Goal: Information Seeking & Learning: Learn about a topic

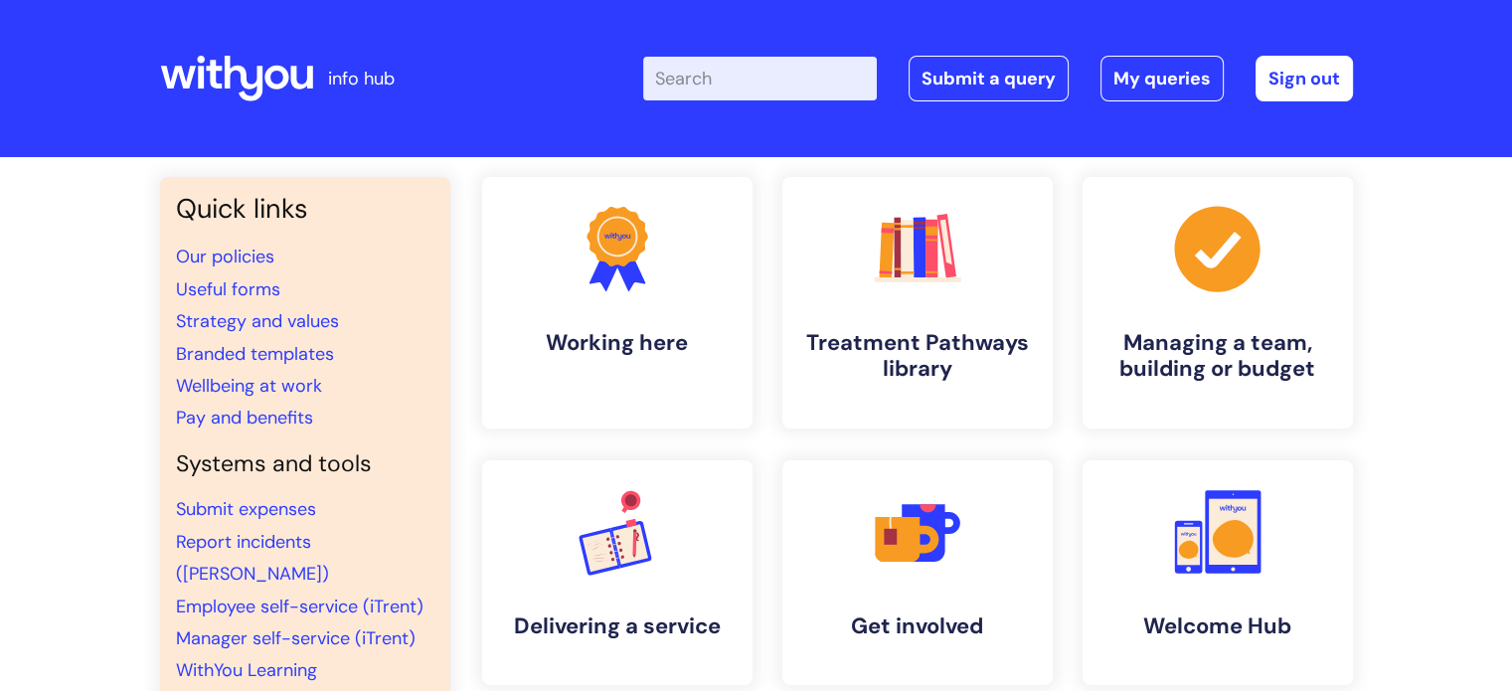
click at [698, 64] on input "Enter your search term here..." at bounding box center [760, 79] width 234 height 44
type input "headsapce"
click button "Search" at bounding box center [0, 0] width 0 height 0
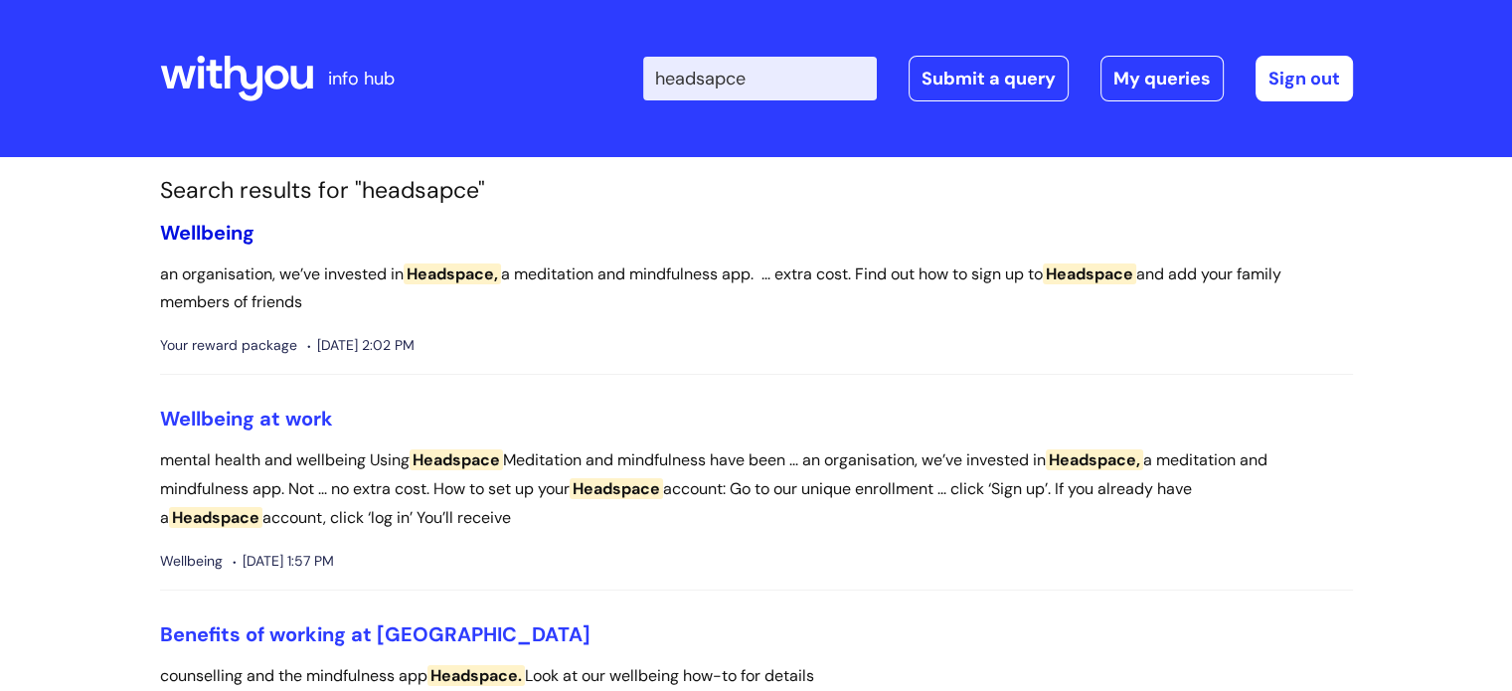
click at [208, 230] on link "Wellbeing" at bounding box center [207, 233] width 94 height 26
click at [278, 411] on link "Wellbeing at work" at bounding box center [246, 419] width 173 height 26
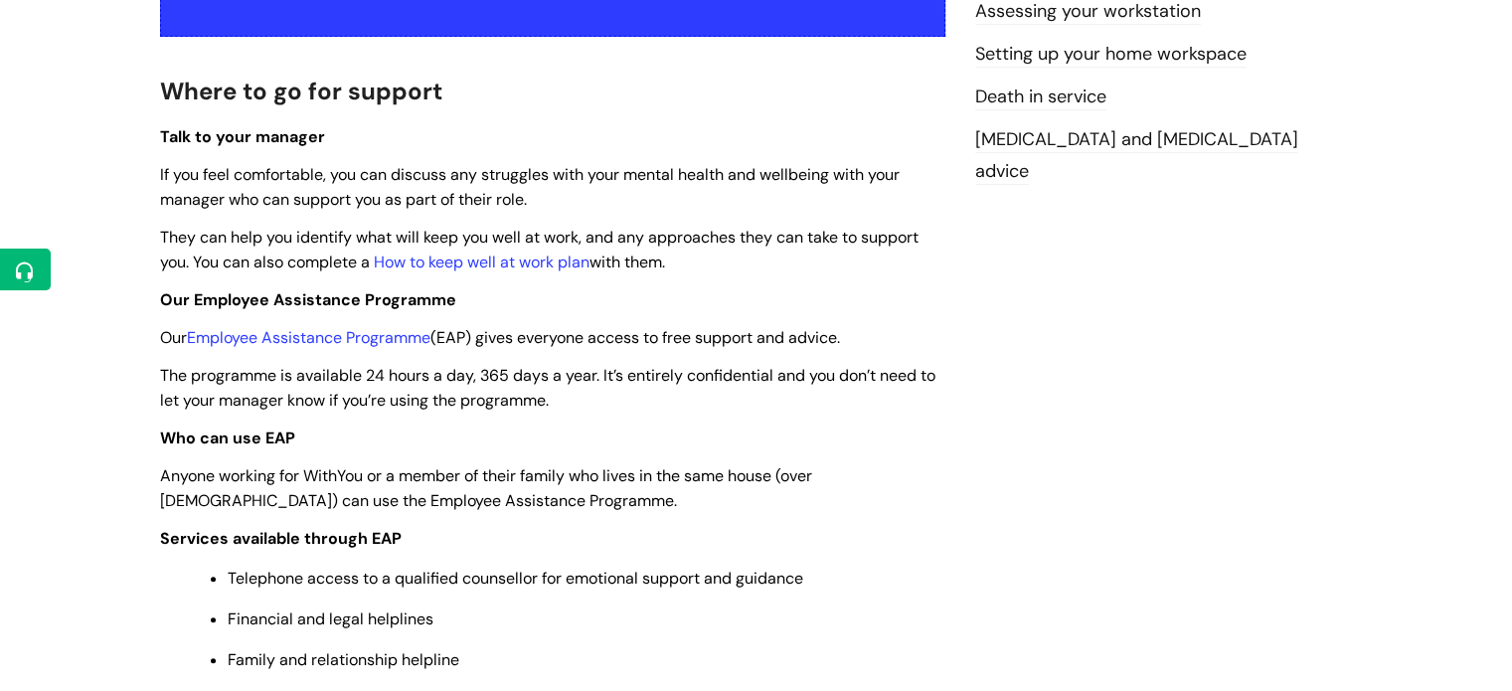
scroll to position [497, 0]
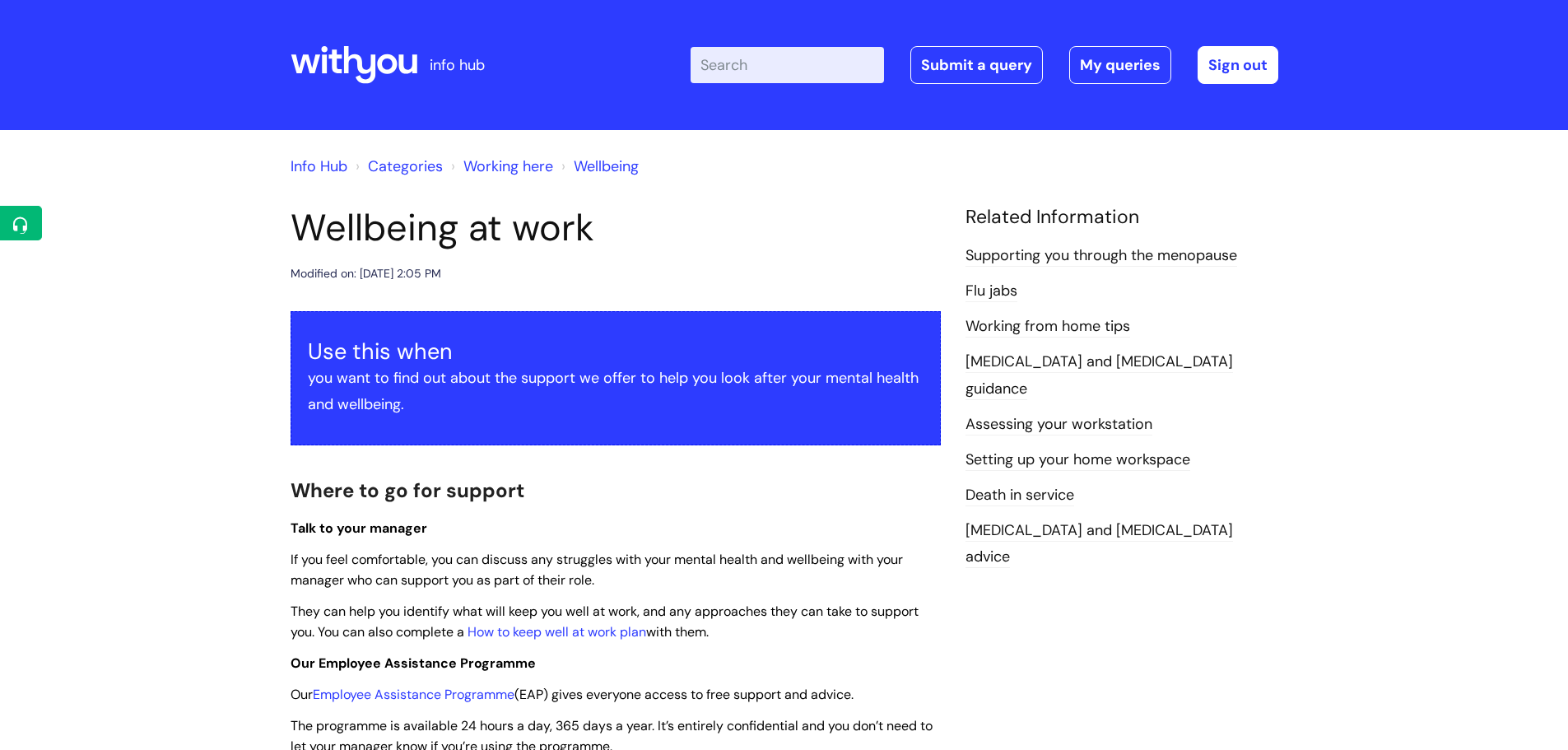
scroll to position [1348, 0]
click at [73, 267] on link "Edit Article" at bounding box center [122, 258] width 164 height 31
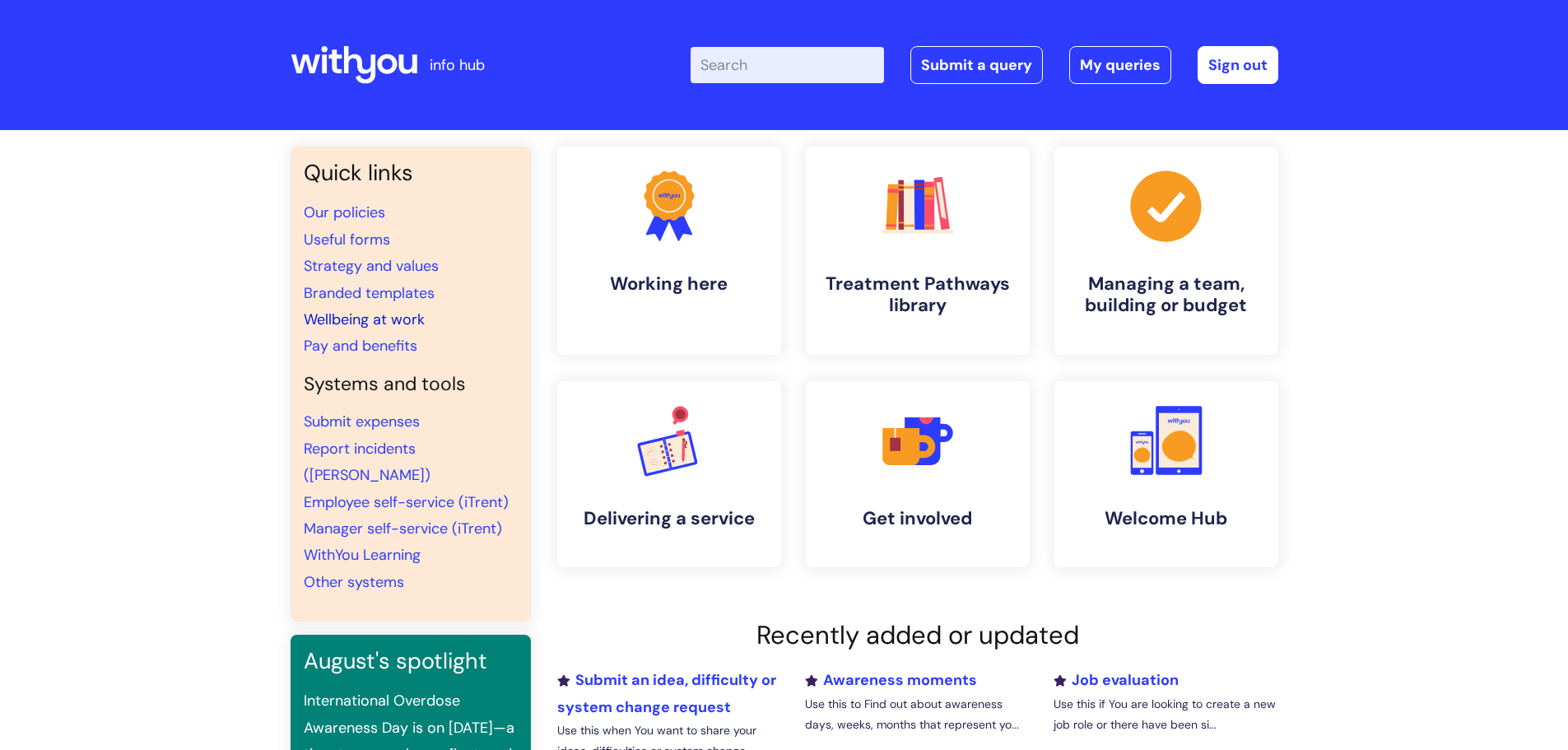
click at [385, 322] on link "Wellbeing at work" at bounding box center [364, 320] width 121 height 20
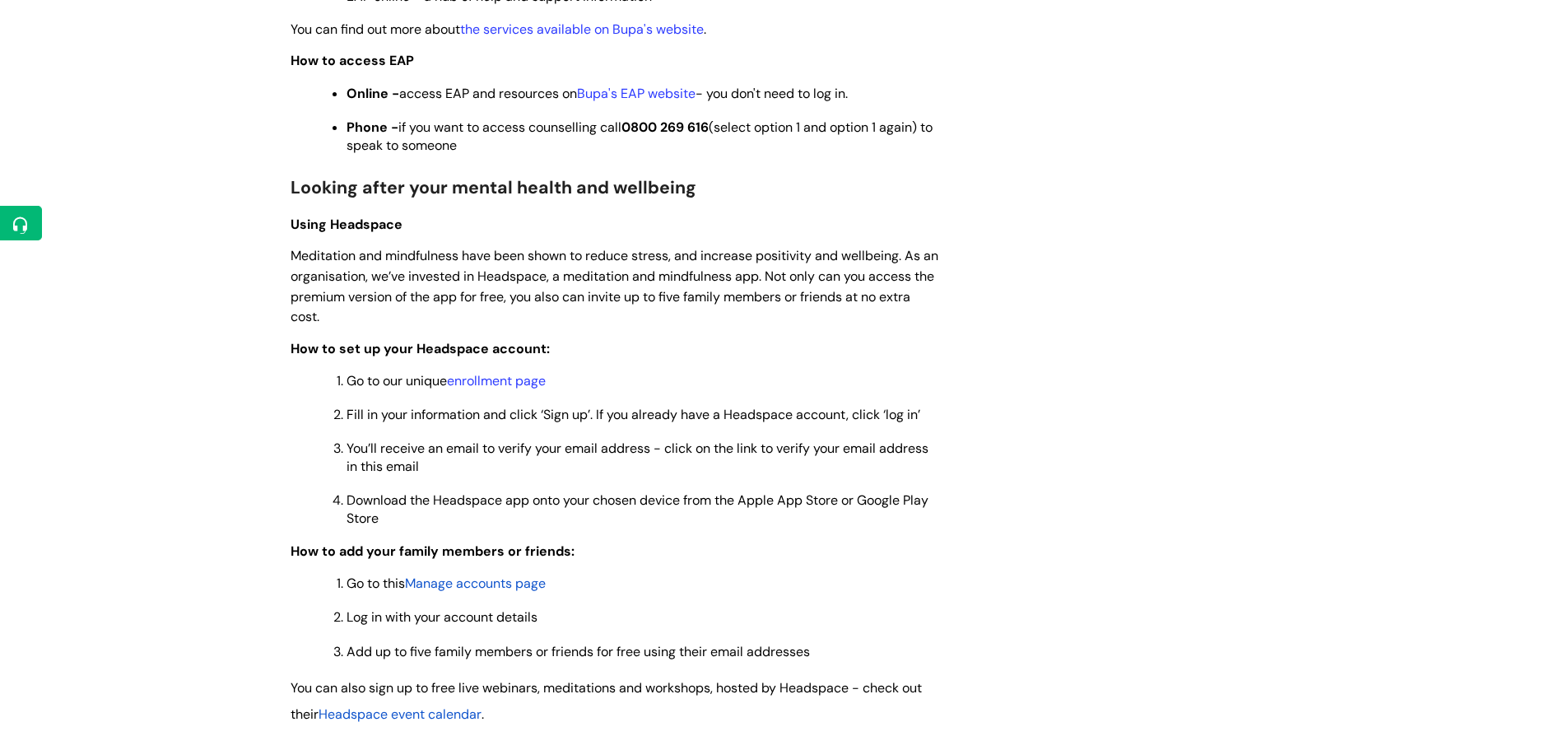
scroll to position [1234, 0]
